Goal: Task Accomplishment & Management: Use online tool/utility

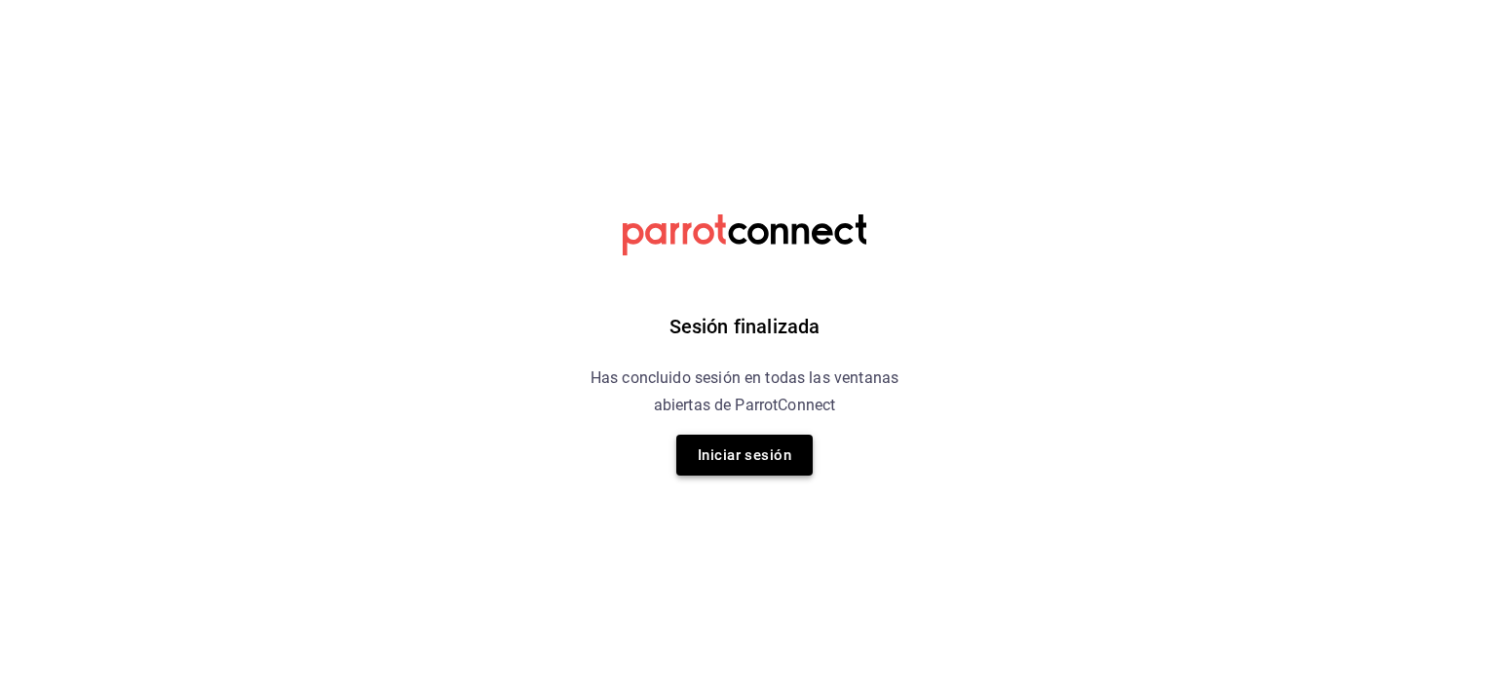
click at [736, 464] on button "Iniciar sesión" at bounding box center [744, 455] width 136 height 41
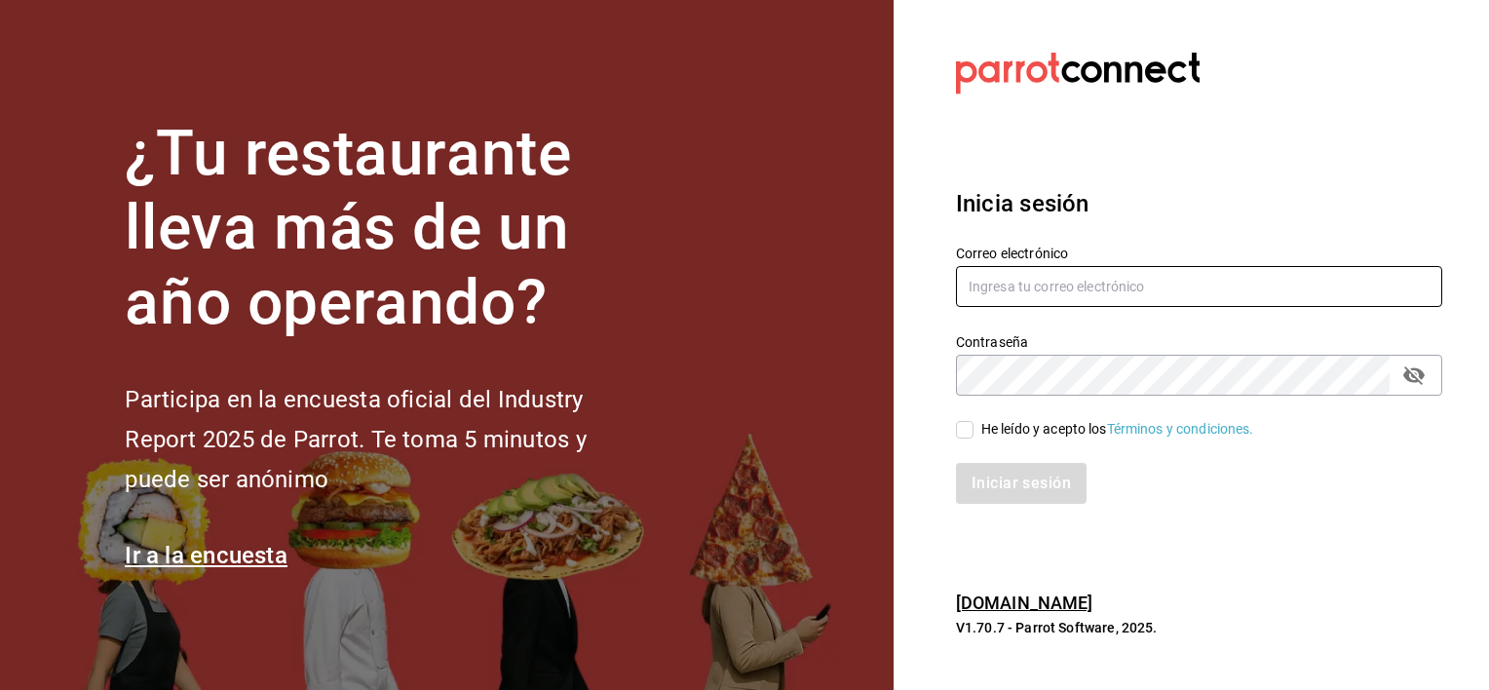
type input "[EMAIL_ADDRESS][DOMAIN_NAME]"
click at [971, 433] on input "He leído y acepto los Términos y condiciones." at bounding box center [965, 430] width 18 height 18
checkbox input "true"
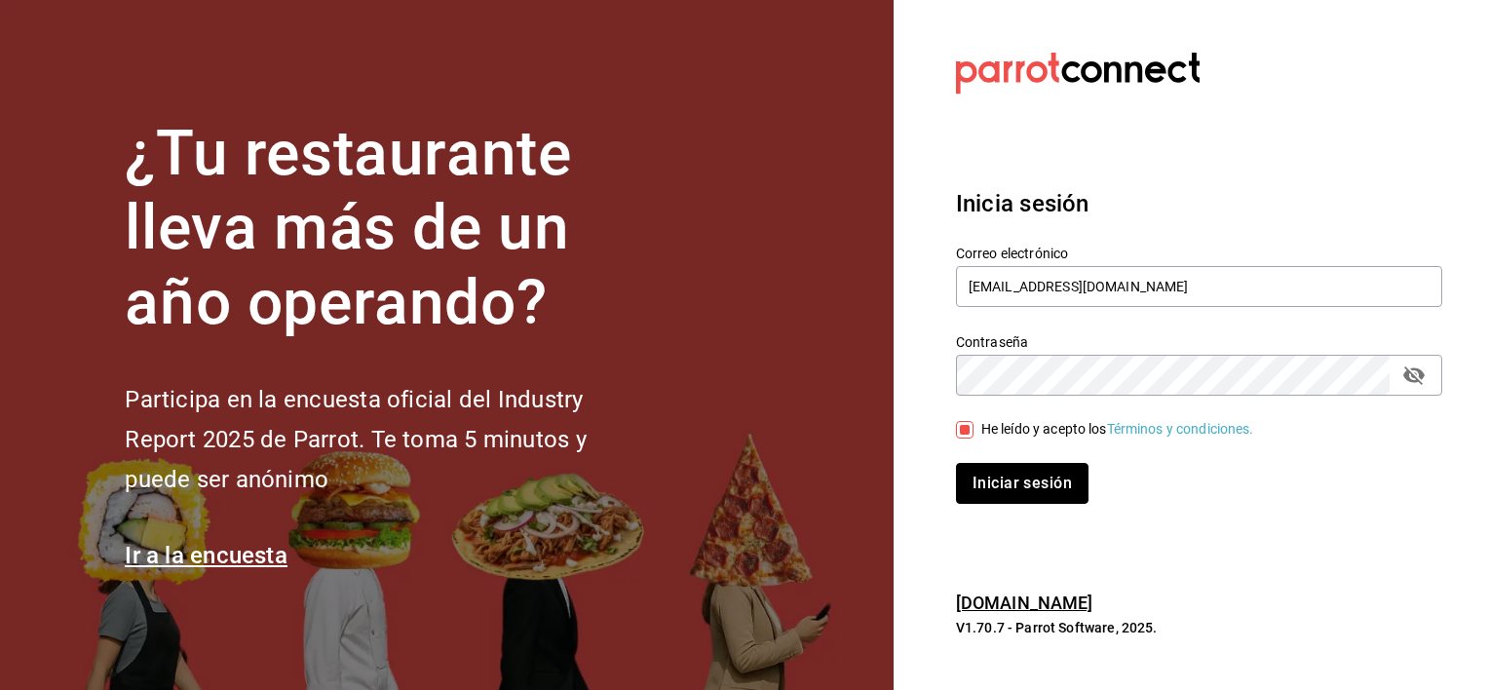
click at [1008, 475] on button "Iniciar sesión" at bounding box center [1022, 483] width 133 height 41
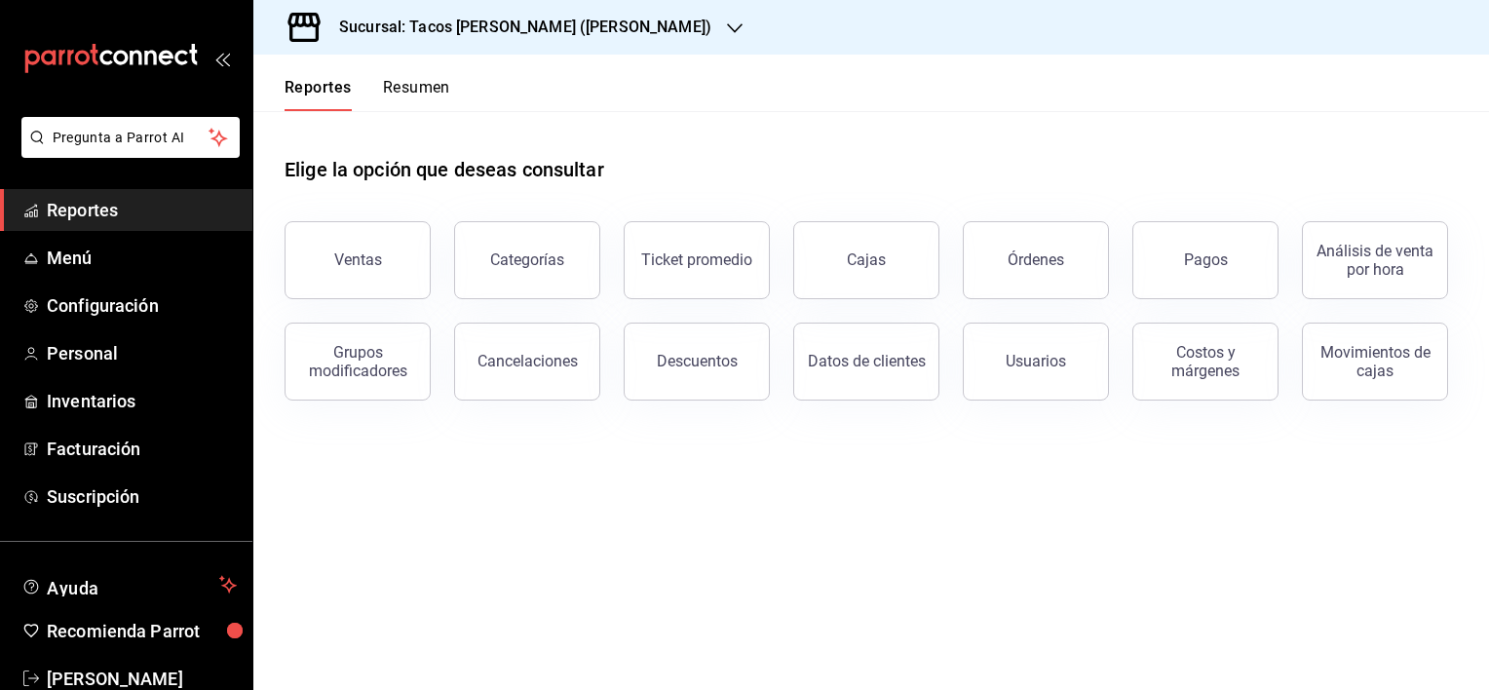
click at [640, 24] on div "Sucursal: Tacos [PERSON_NAME] ([PERSON_NAME])" at bounding box center [509, 27] width 481 height 55
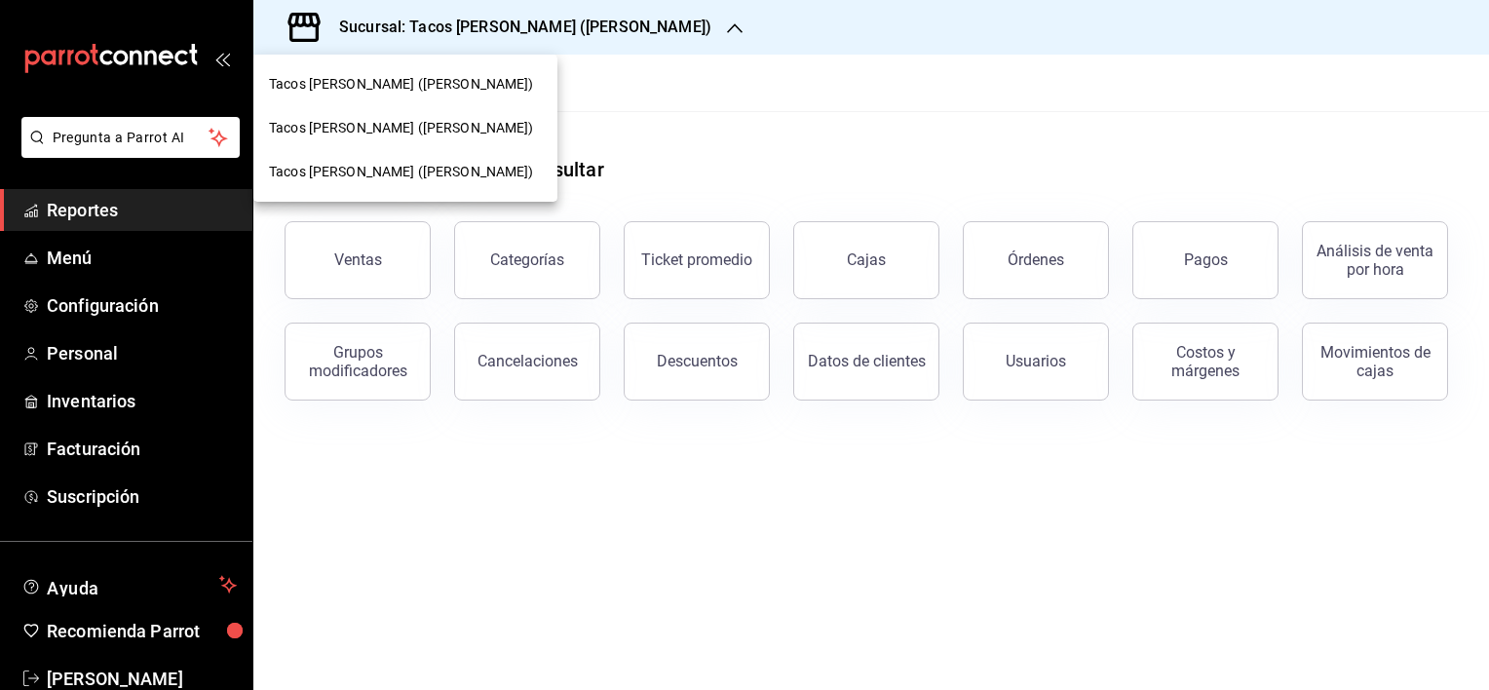
click at [444, 125] on span "Tacos [PERSON_NAME] ([PERSON_NAME])" at bounding box center [401, 128] width 265 height 20
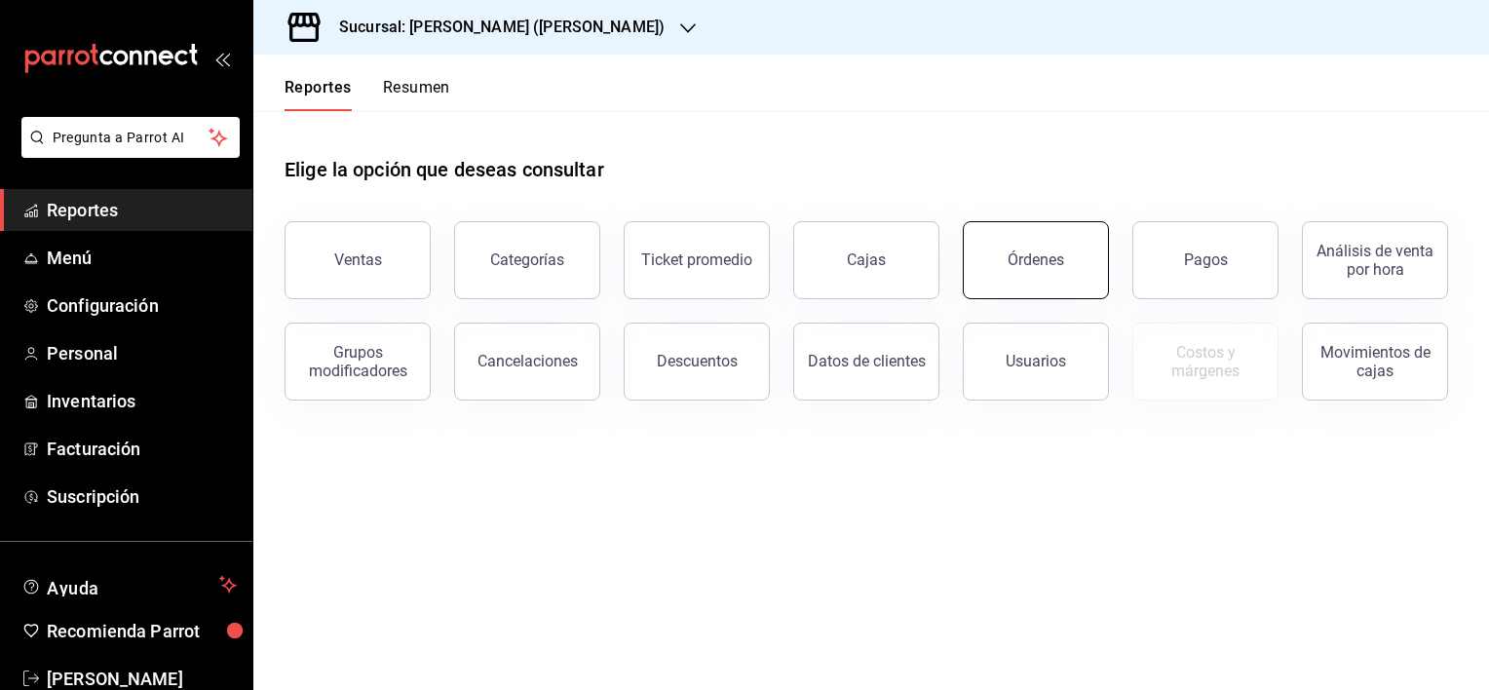
click at [1020, 261] on div "Órdenes" at bounding box center [1036, 259] width 57 height 19
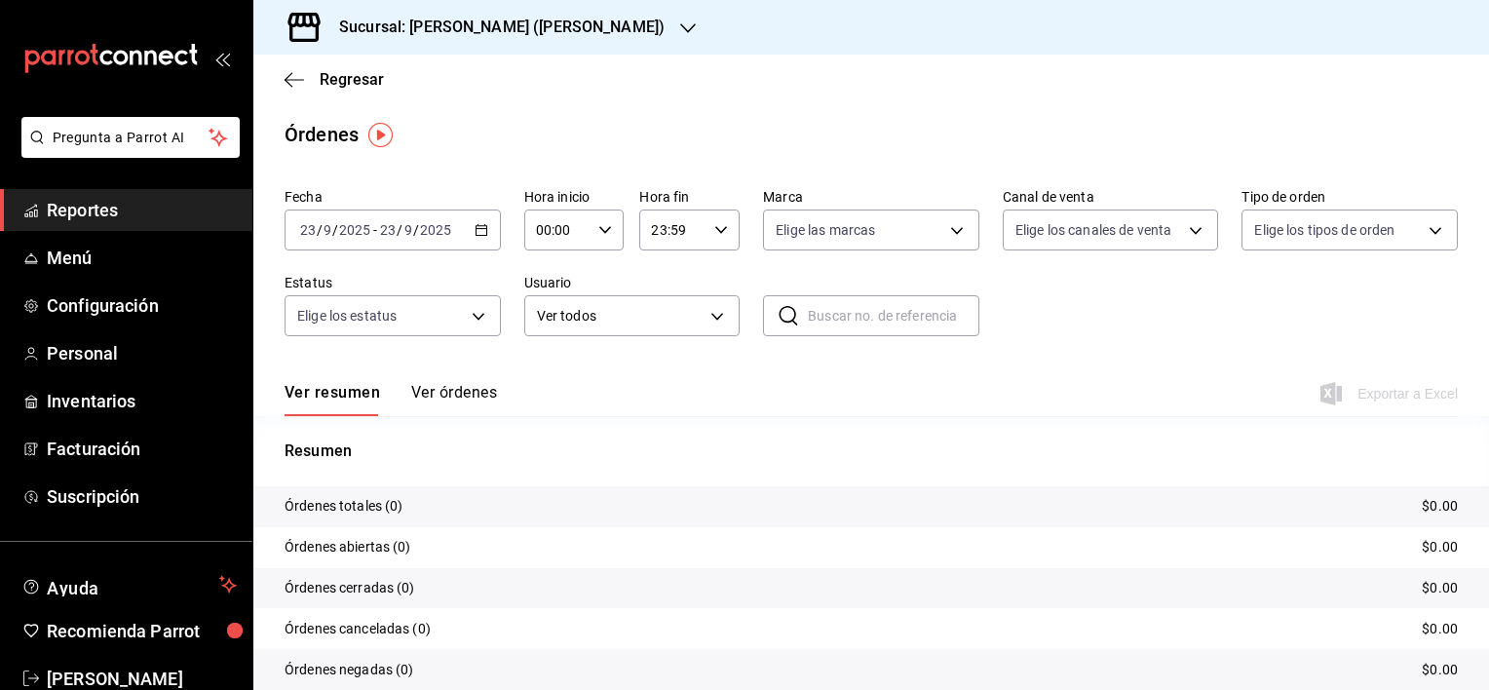
click at [476, 232] on icon "button" at bounding box center [482, 230] width 14 height 14
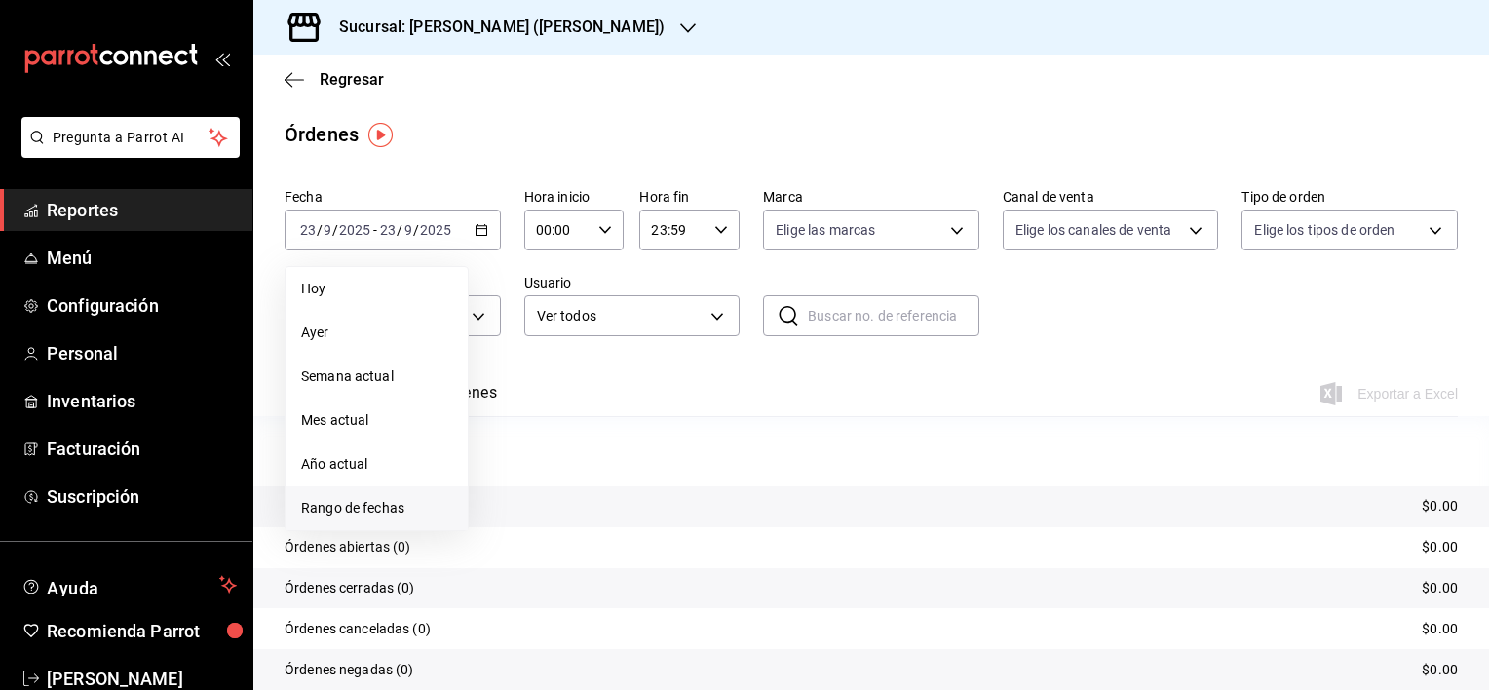
click at [362, 499] on span "Rango de fechas" at bounding box center [376, 508] width 151 height 20
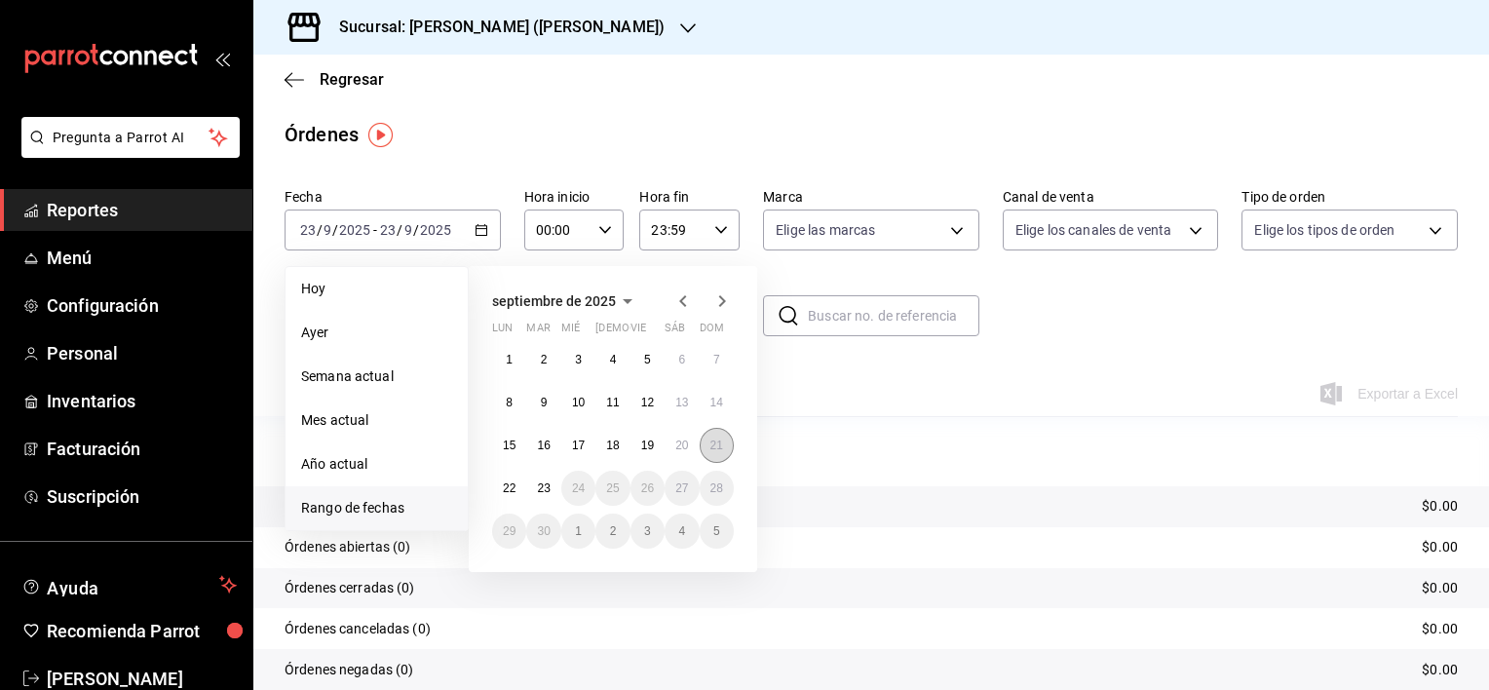
click at [715, 439] on abbr "21" at bounding box center [716, 446] width 13 height 14
click at [537, 487] on abbr "23" at bounding box center [543, 488] width 13 height 14
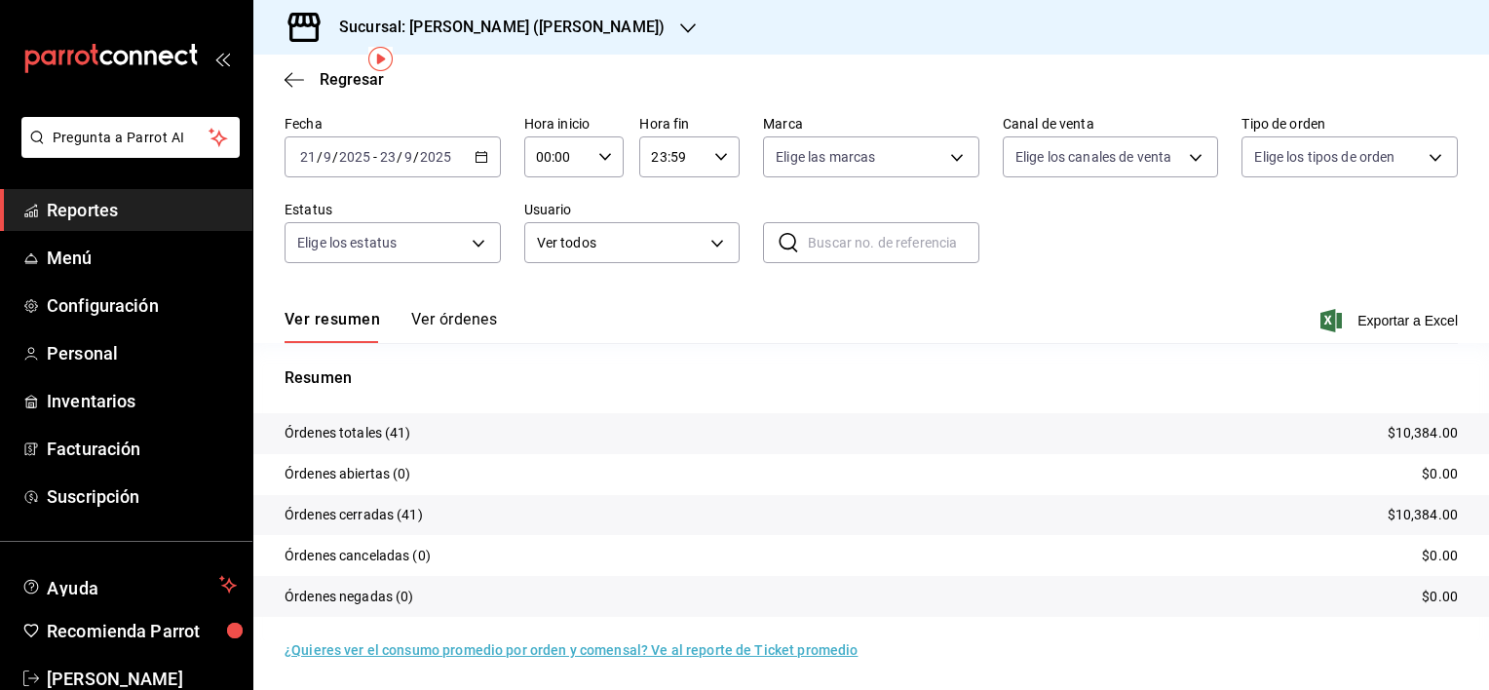
scroll to position [75, 0]
click at [464, 158] on div "2025-09-21 21 / 9 / 2025 - 2025-09-23 23 / 9 / 2025" at bounding box center [393, 154] width 216 height 41
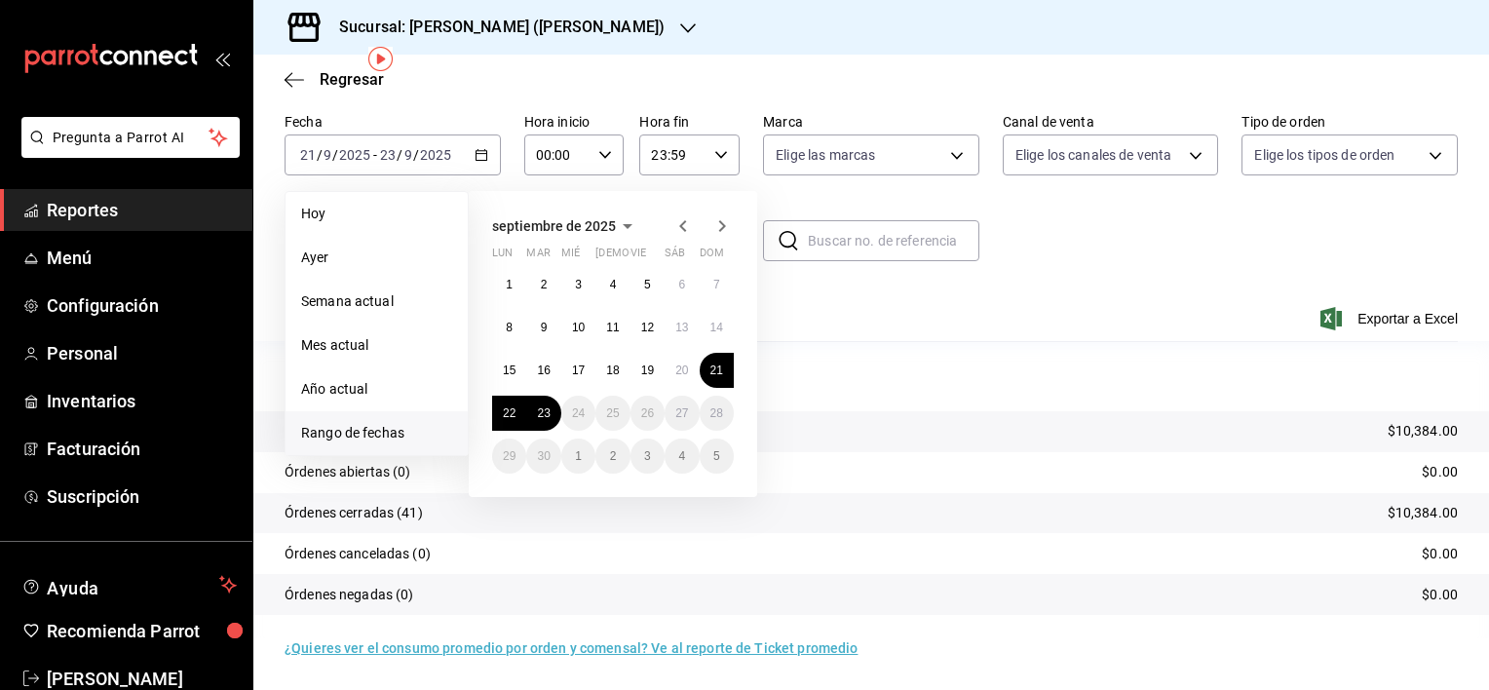
click at [546, 81] on div "Regresar" at bounding box center [871, 80] width 1236 height 50
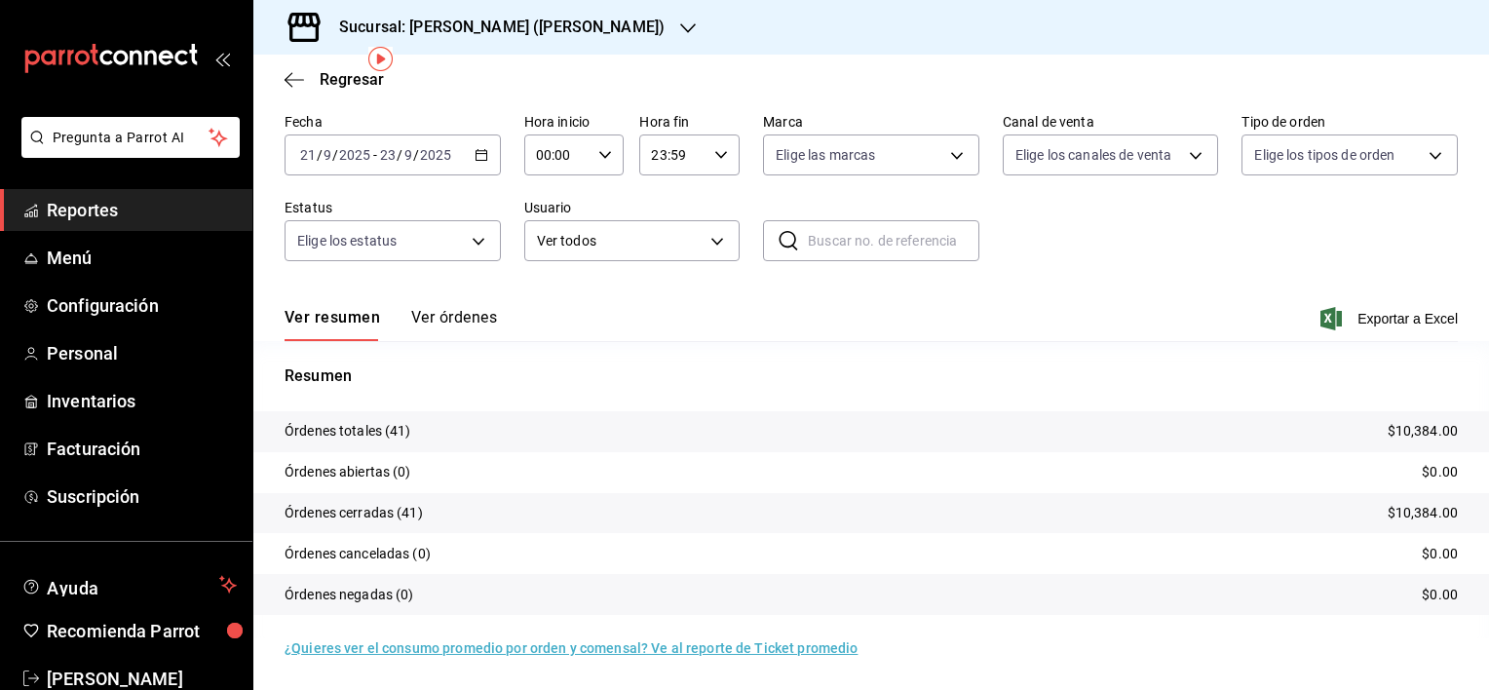
click at [449, 320] on button "Ver órdenes" at bounding box center [454, 324] width 86 height 33
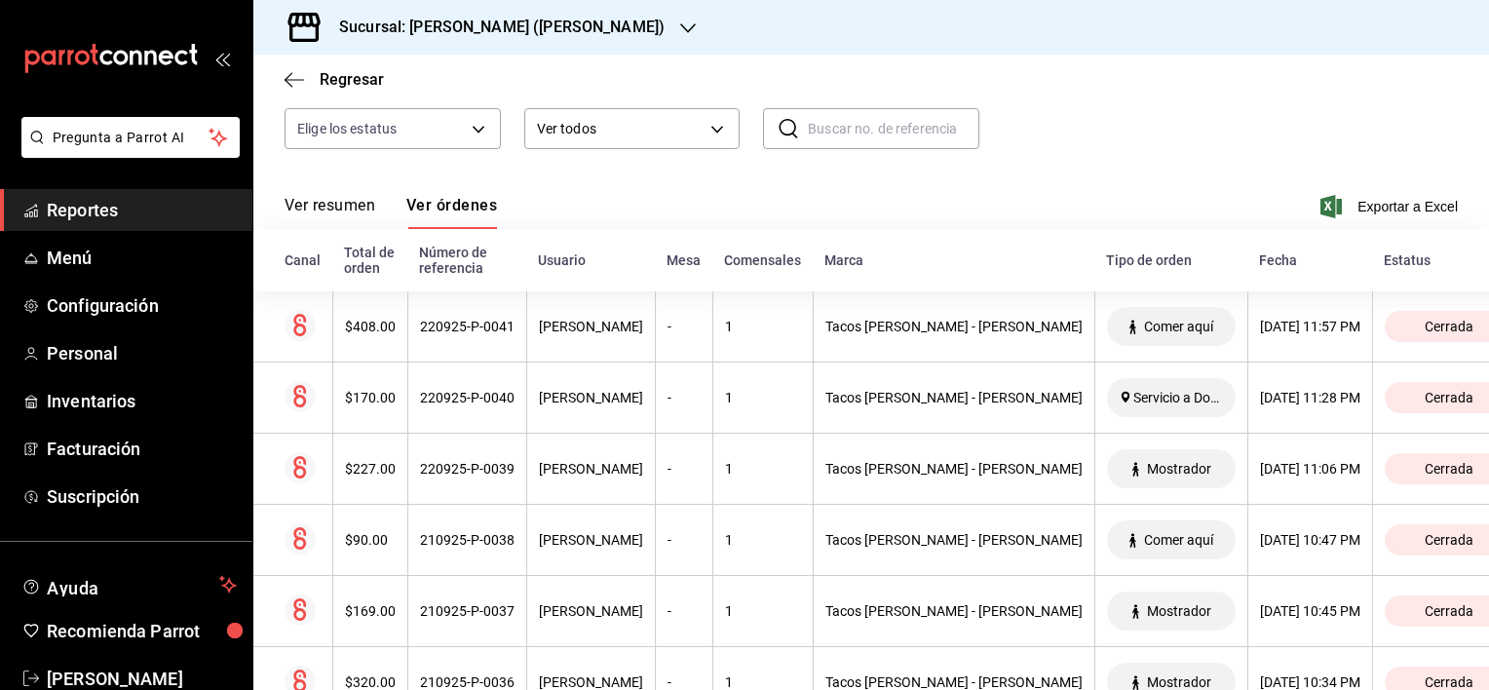
scroll to position [195, 0]
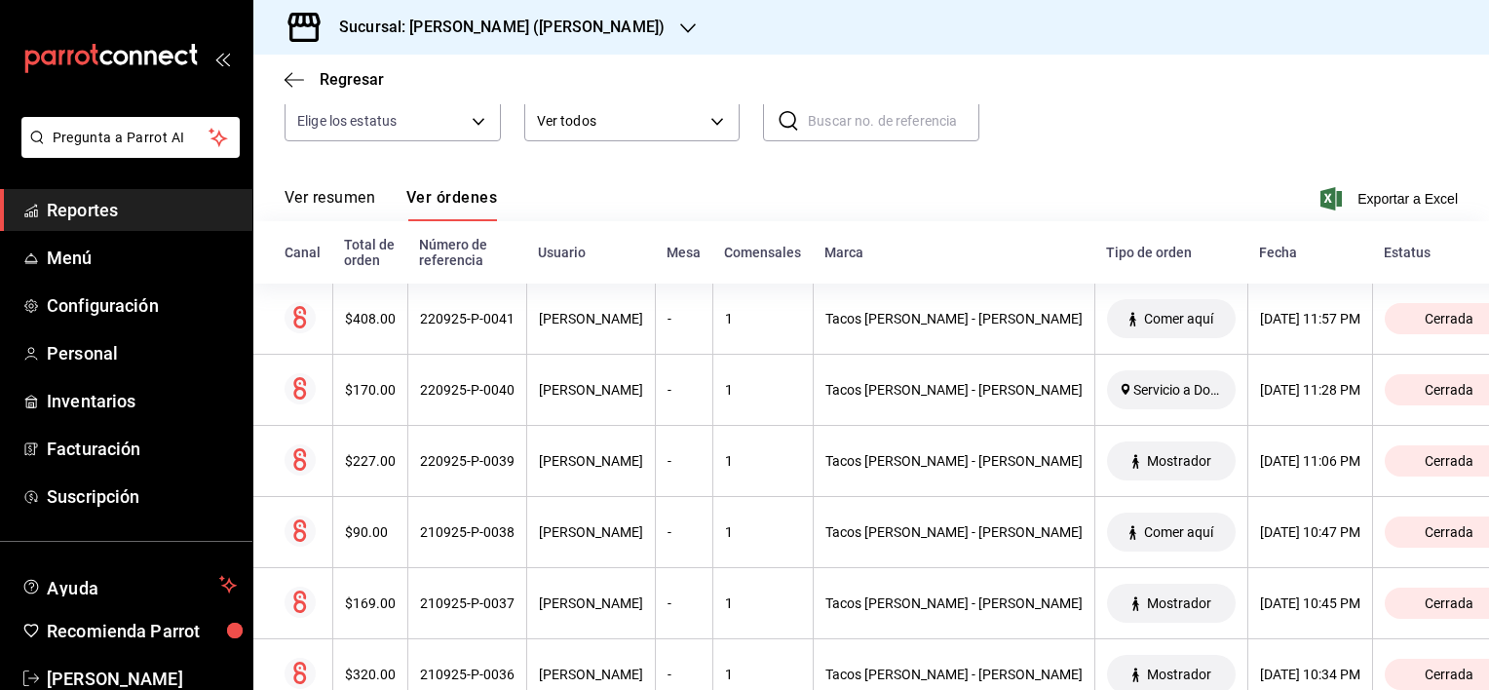
click at [647, 22] on div "Sucursal: Tacos Rey de Reyes (Guadalupe)" at bounding box center [486, 27] width 435 height 55
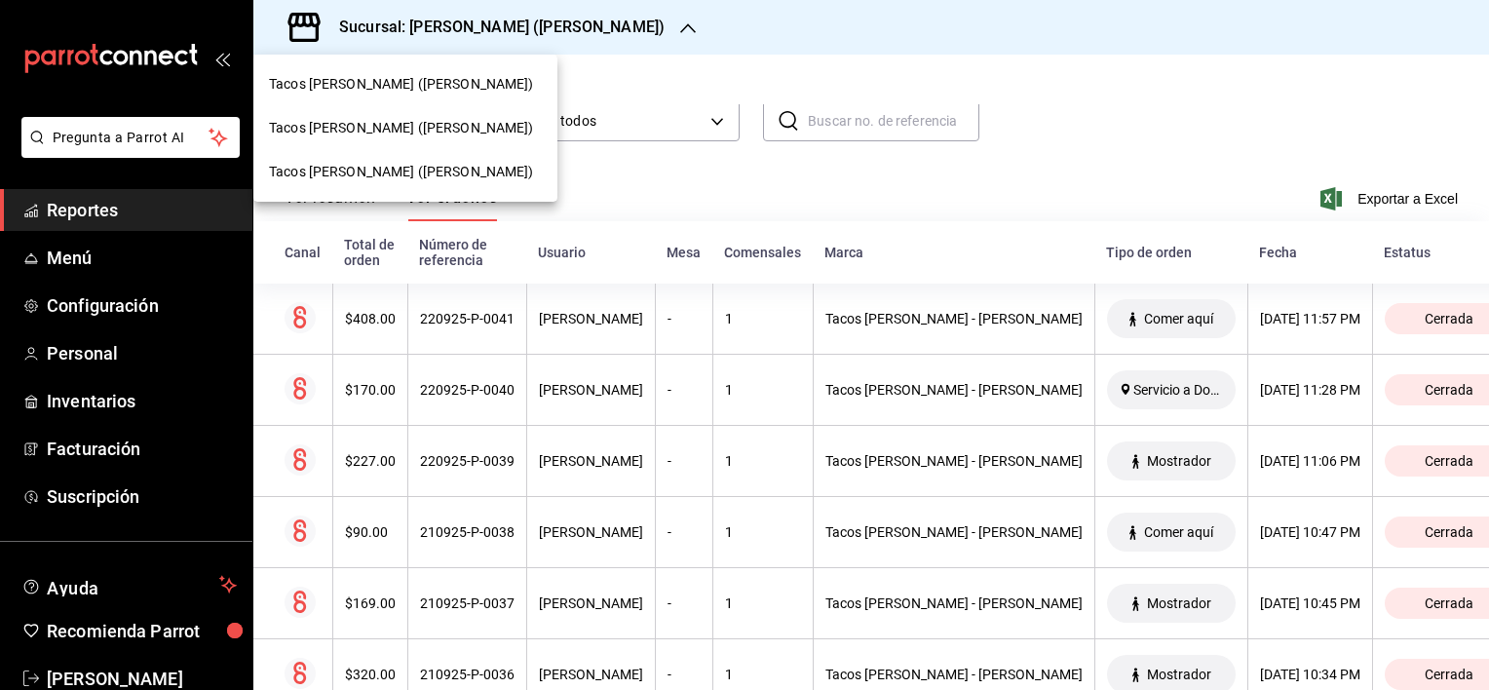
click at [441, 83] on span "Tacos Rey de Reyes (Apodaca)" at bounding box center [401, 84] width 265 height 20
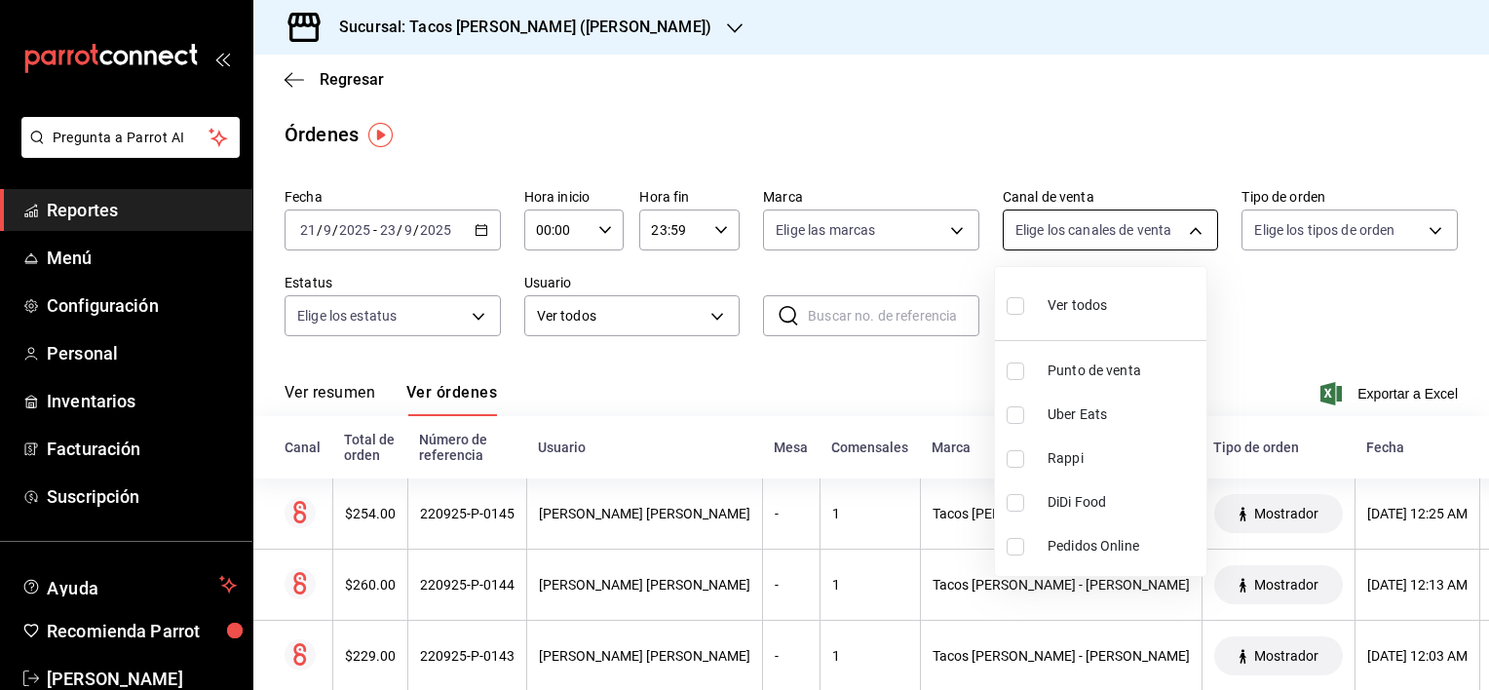
click at [1148, 233] on body "Pregunta a Parrot AI Reportes Menú Configuración Personal Inventarios Facturaci…" at bounding box center [744, 345] width 1489 height 690
click at [1356, 223] on div at bounding box center [744, 345] width 1489 height 690
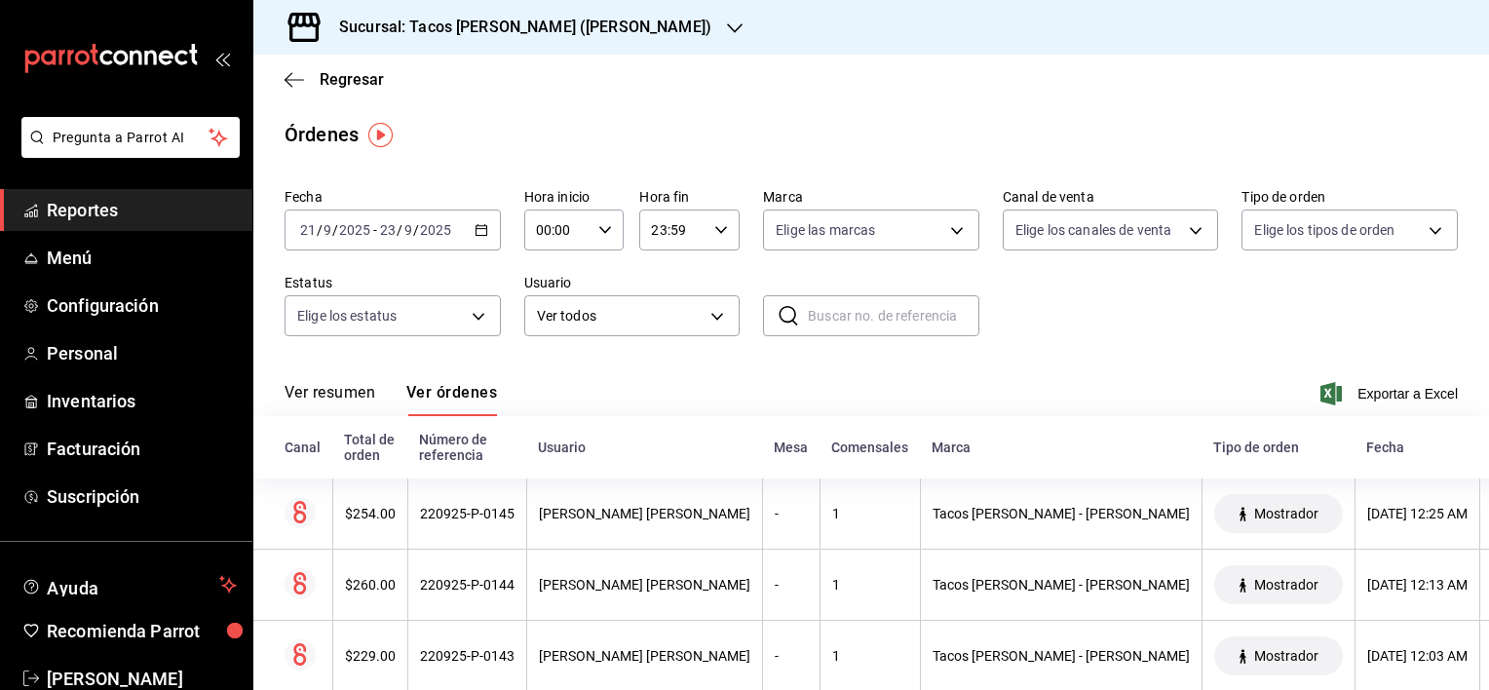
click at [1348, 234] on body "Pregunta a Parrot AI Reportes Menú Configuración Personal Inventarios Facturaci…" at bounding box center [744, 345] width 1489 height 690
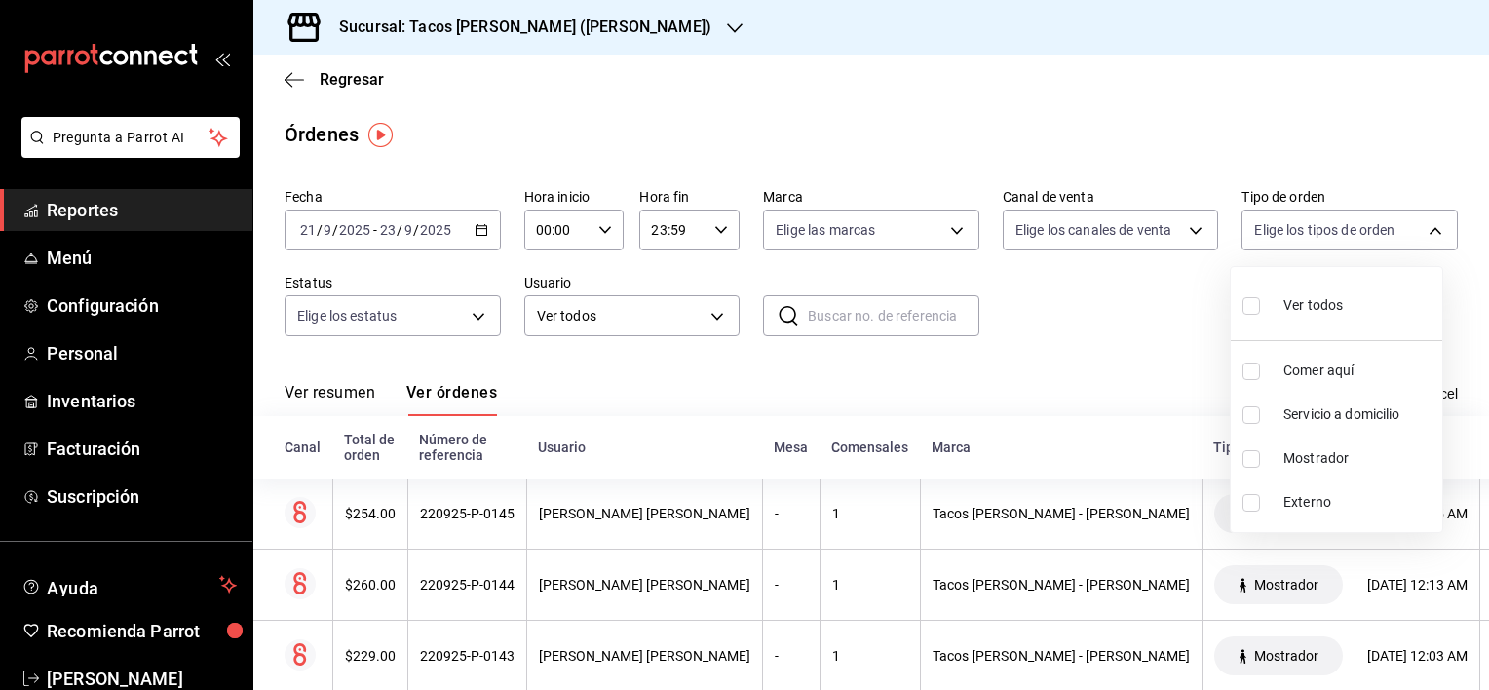
click at [1343, 413] on span "Servicio a domicilio" at bounding box center [1358, 414] width 151 height 20
type input "32143182-166c-4aef-8d04-a60d36f81742"
checkbox input "true"
click at [1133, 341] on div at bounding box center [744, 345] width 1489 height 690
